Goal: Information Seeking & Learning: Find specific fact

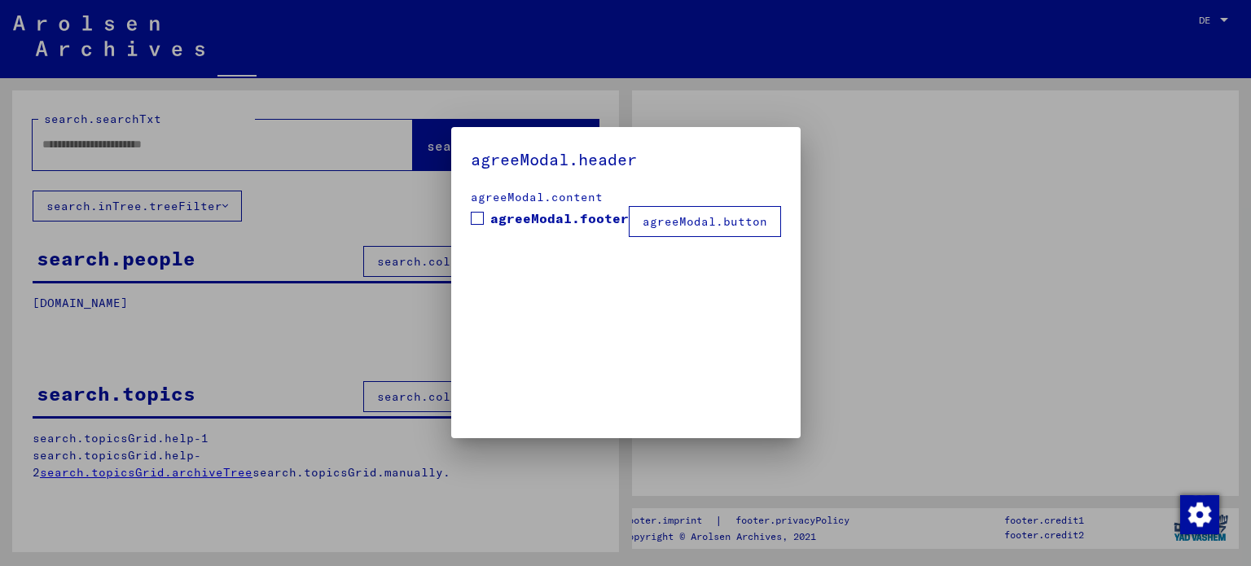
type input "**********"
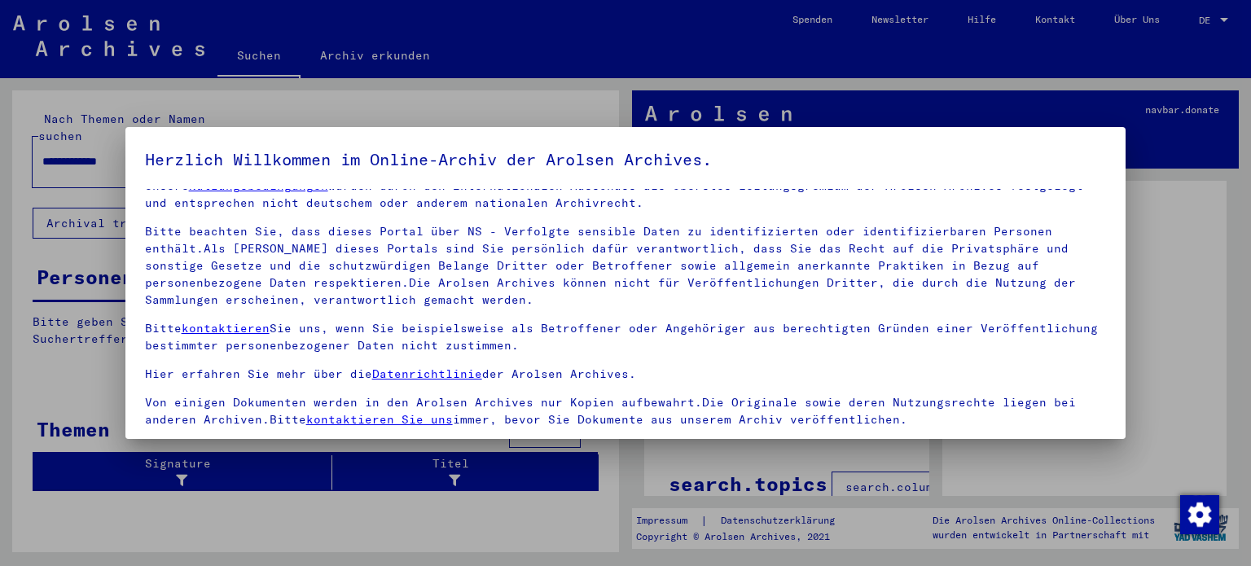
scroll to position [138, 0]
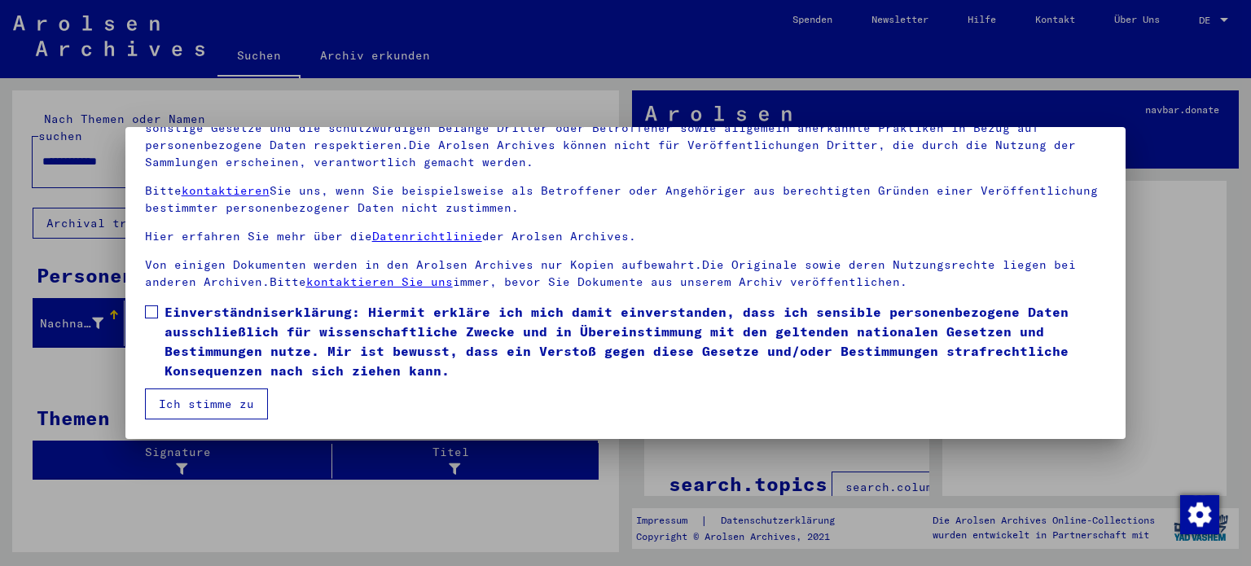
click at [150, 312] on span at bounding box center [151, 311] width 13 height 13
click at [225, 402] on button "Ich stimme zu" at bounding box center [206, 403] width 123 height 31
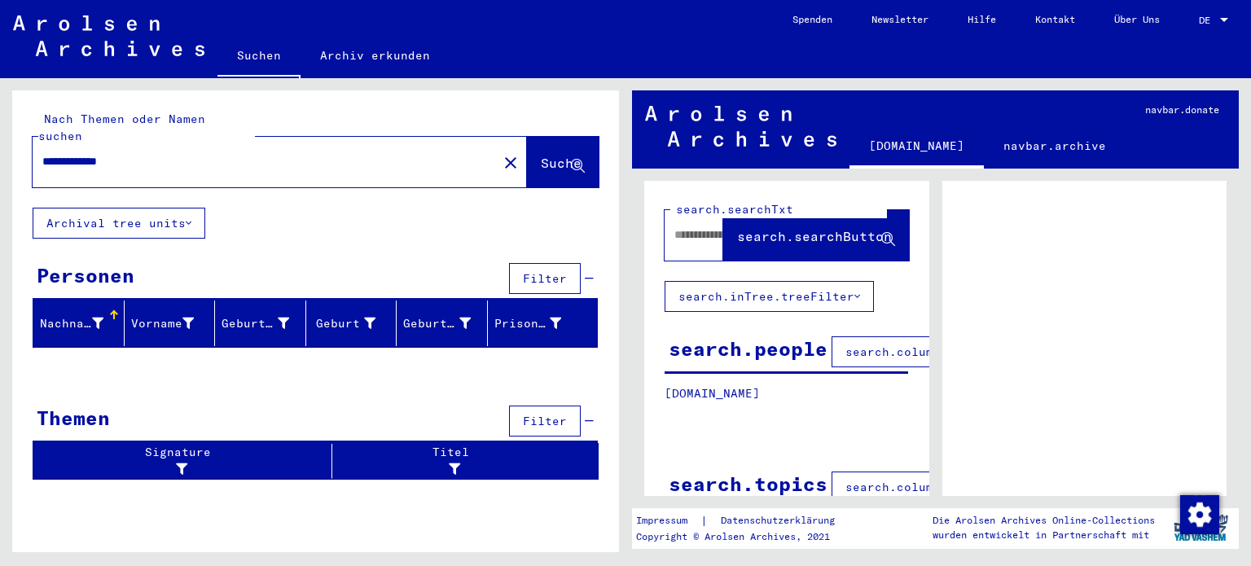
click at [570, 156] on span "Suche" at bounding box center [563, 164] width 44 height 17
click at [582, 160] on icon at bounding box center [578, 167] width 14 height 14
click at [501, 153] on mat-icon "close" at bounding box center [511, 163] width 20 height 20
